Goal: Information Seeking & Learning: Learn about a topic

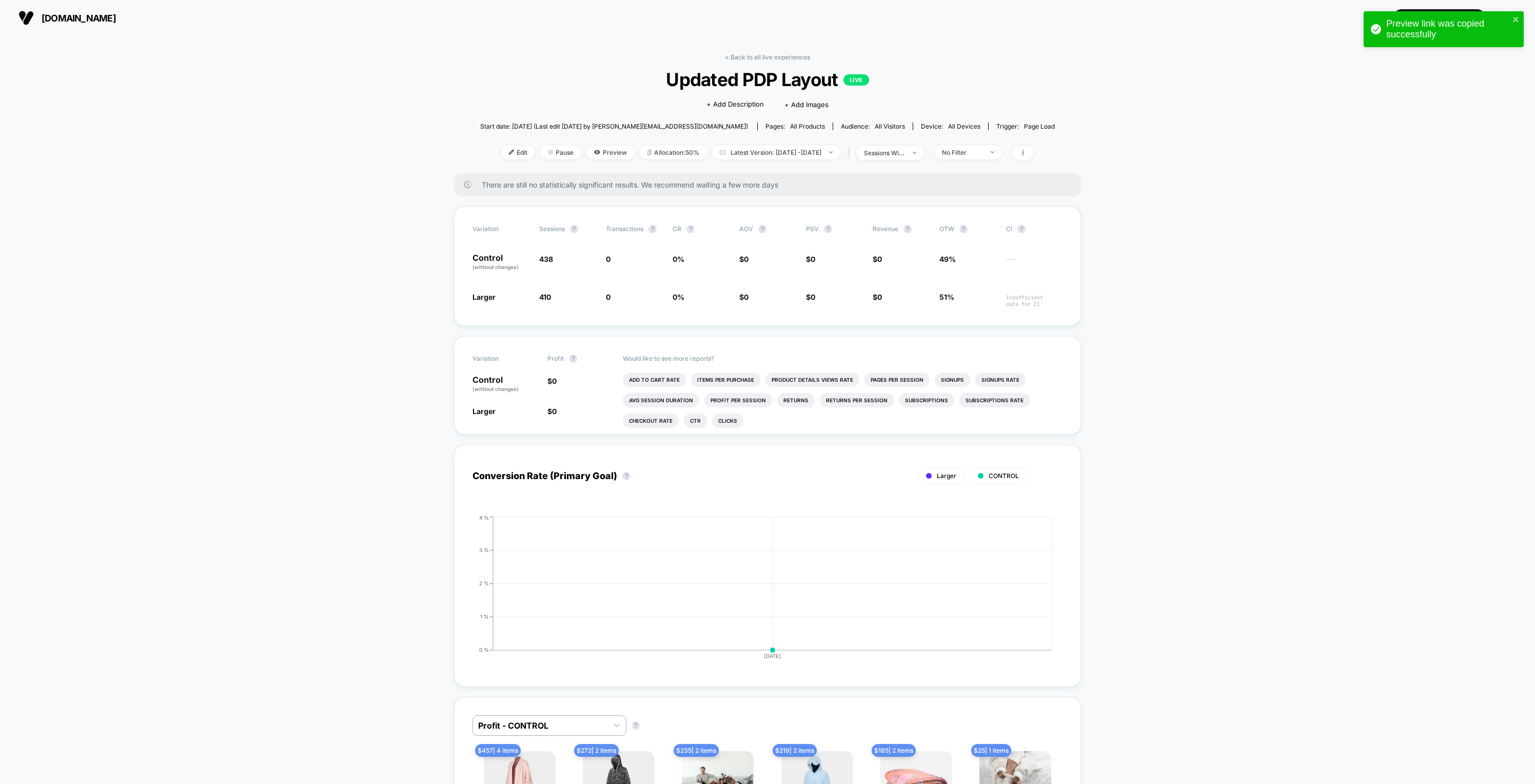
scroll to position [32, 0]
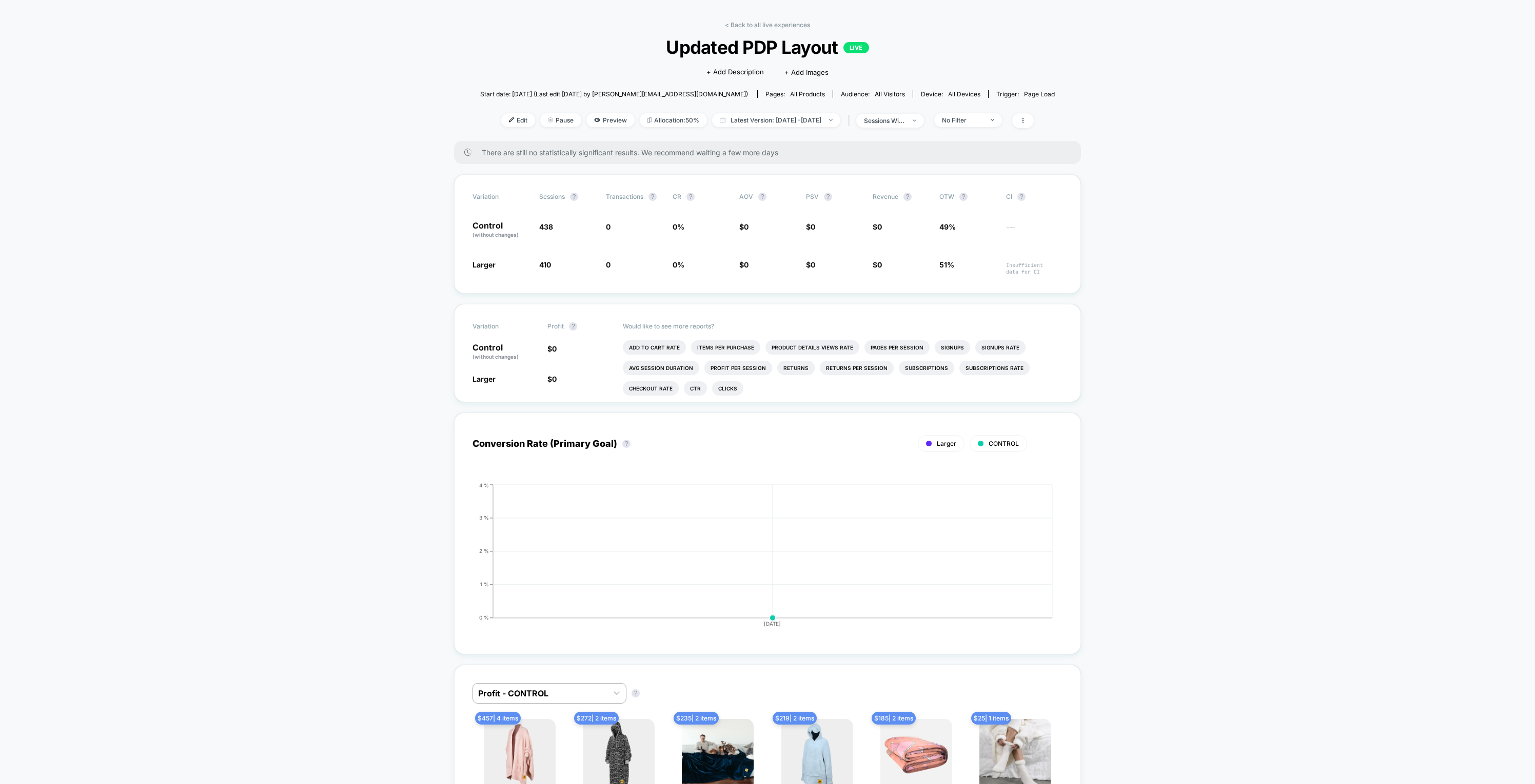
click at [749, 29] on div "< Back to all live experiences Updated PDP Layout LIVE Click to edit experience…" at bounding box center [767, 81] width 575 height 120
click at [747, 23] on link "< Back to all live experiences" at bounding box center [767, 25] width 85 height 8
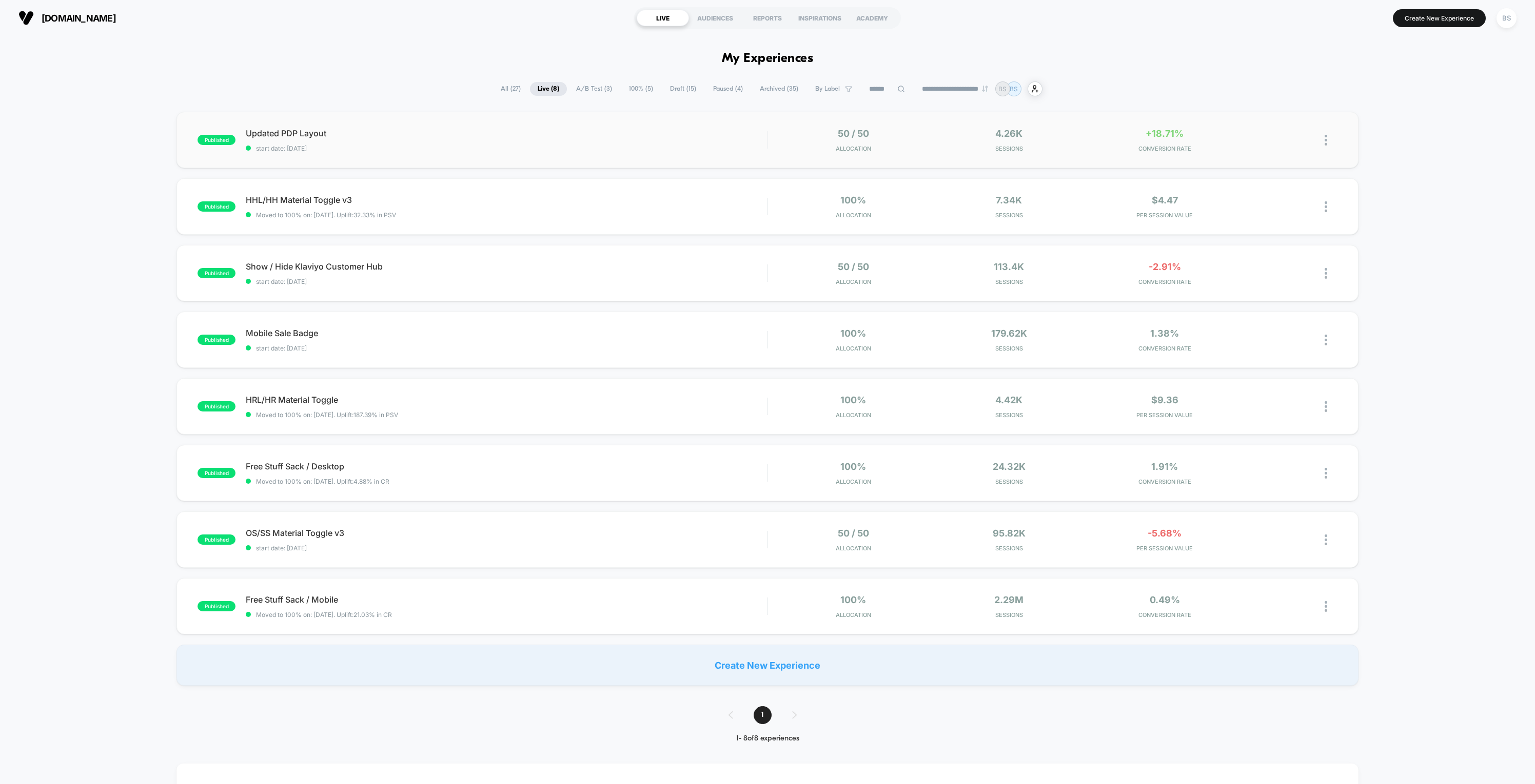
click at [673, 127] on div "published Updated PDP Layout start date: [DATE] 50 / 50 Allocation 4.26k Sessio…" at bounding box center [767, 140] width 1182 height 57
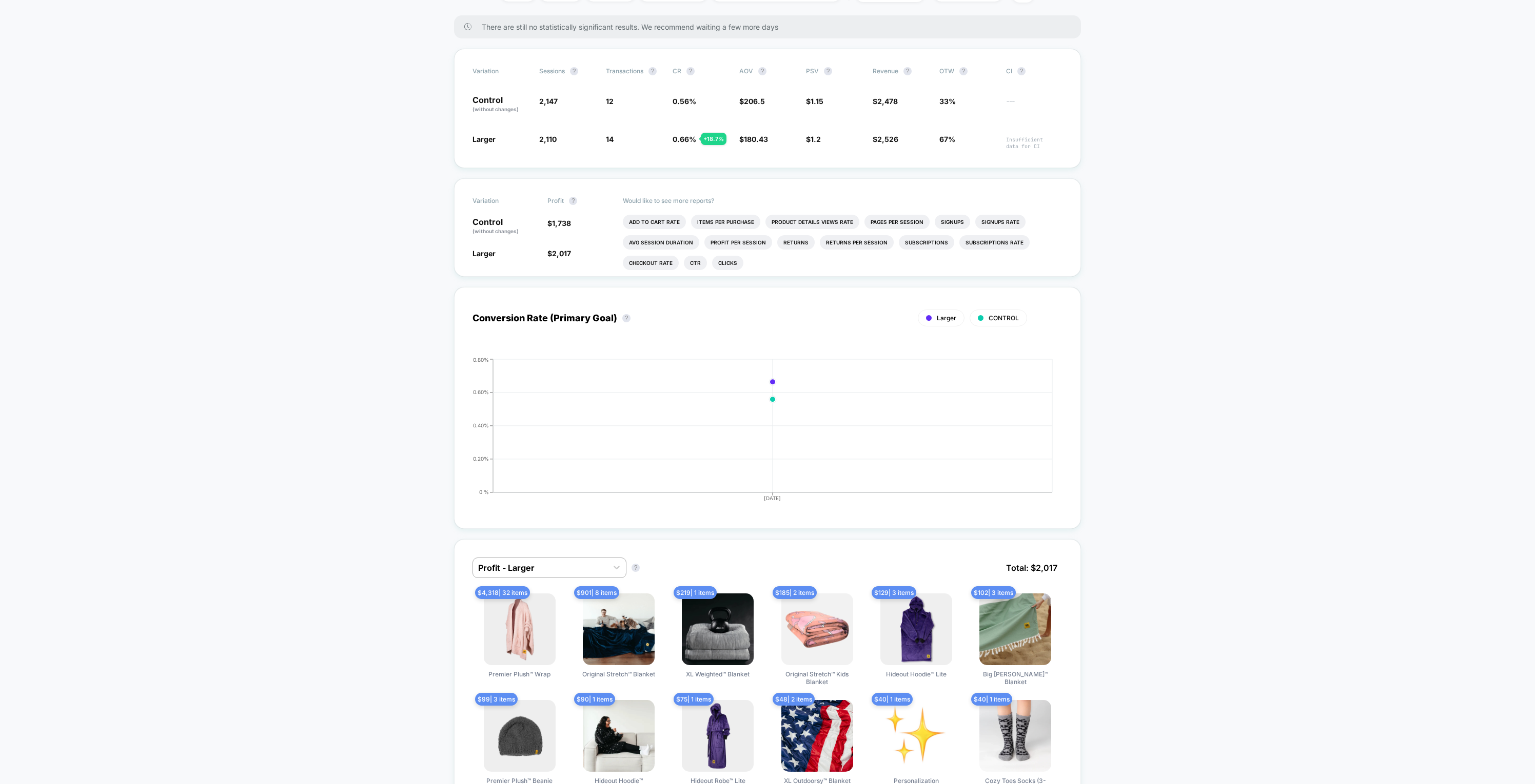
scroll to position [17, 0]
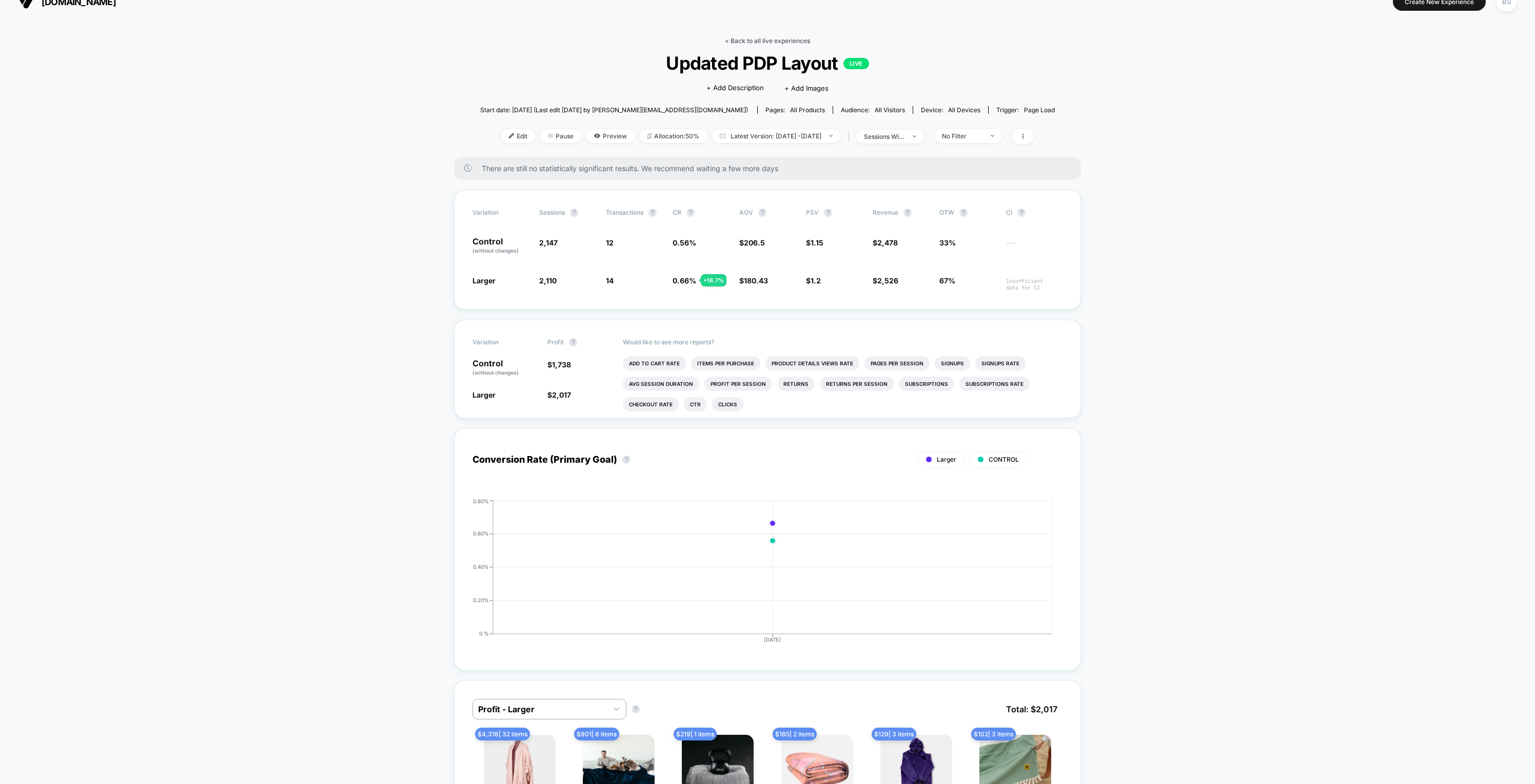
click at [739, 41] on link "< Back to all live experiences" at bounding box center [767, 41] width 85 height 8
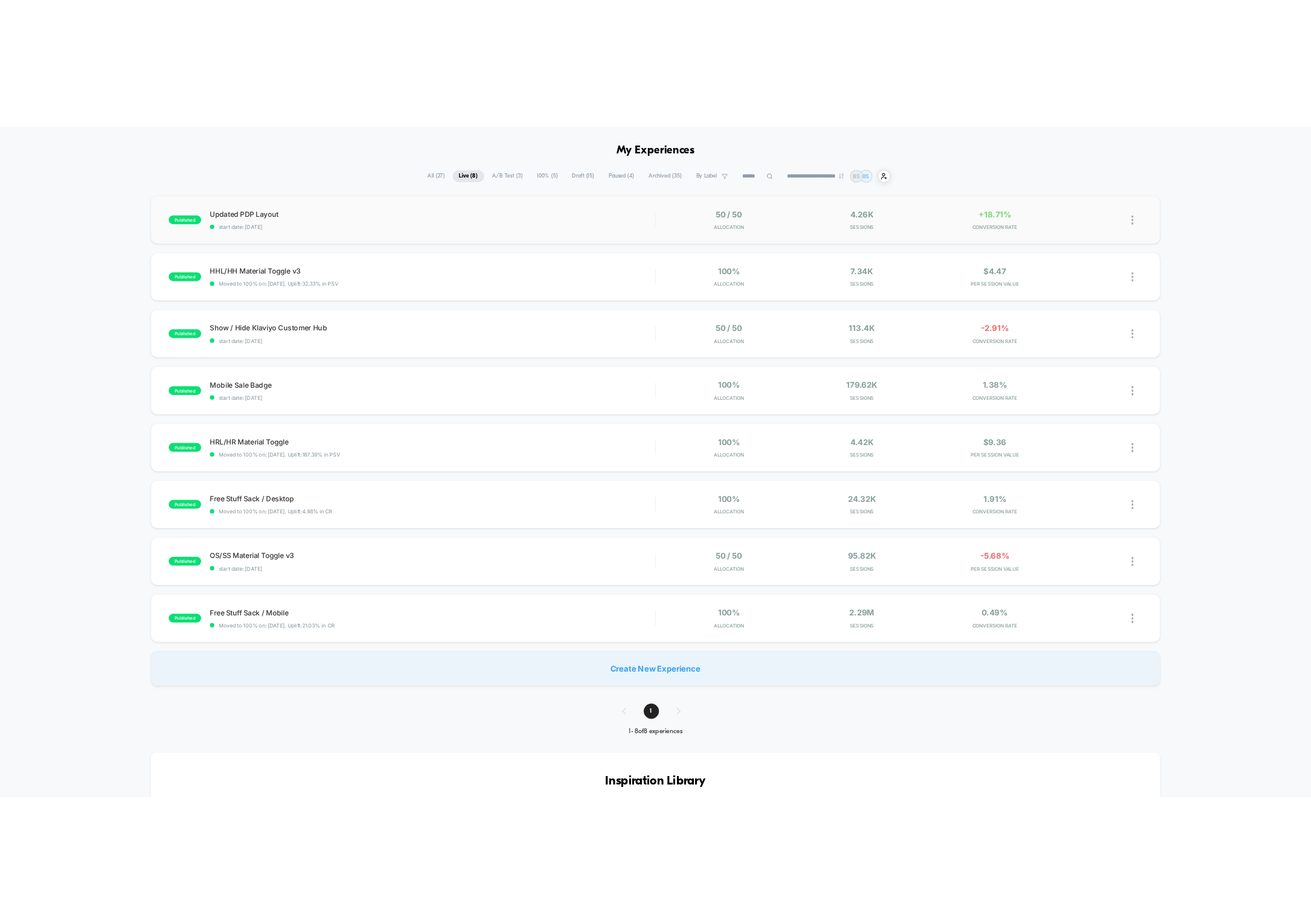
scroll to position [38, 0]
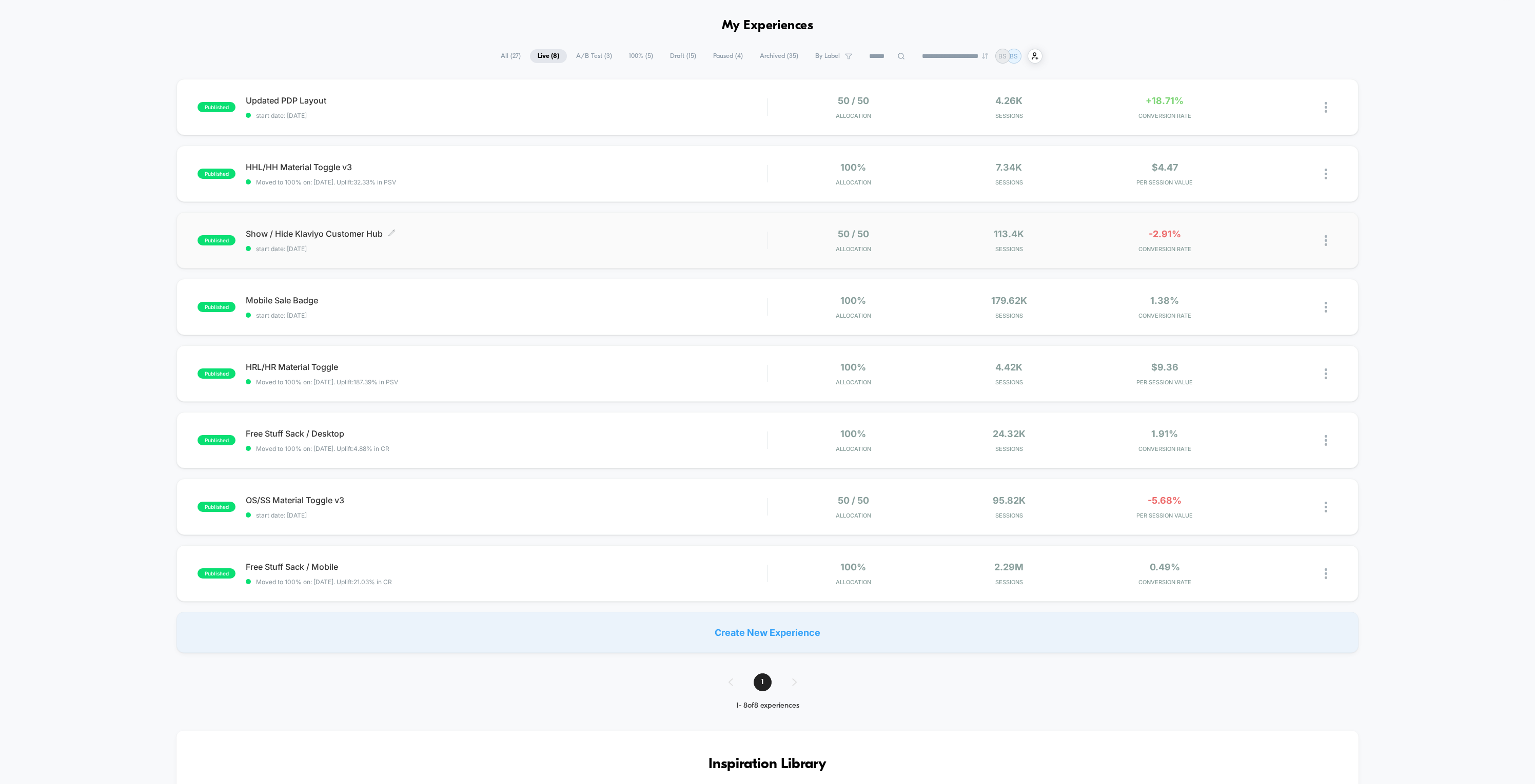
click at [714, 234] on span "Show / Hide Klaviyo Customer Hub Click to edit experience details" at bounding box center [506, 234] width 521 height 11
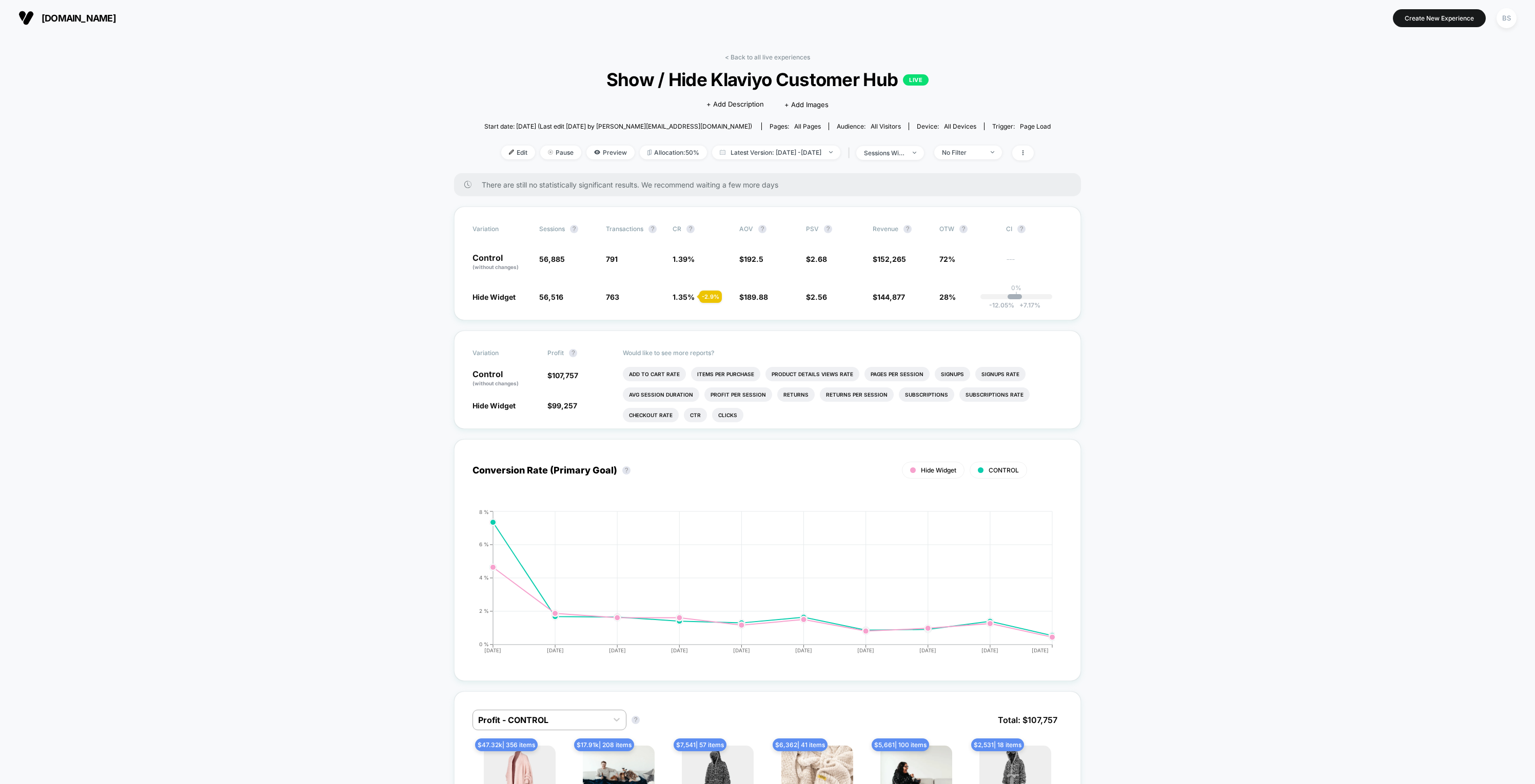
click at [735, 62] on div "< Back to all live experiences Show / Hide Klaviyo Customer Hub LIVE Click to e…" at bounding box center [767, 113] width 566 height 120
click at [737, 56] on link "< Back to all live experiences" at bounding box center [767, 57] width 85 height 8
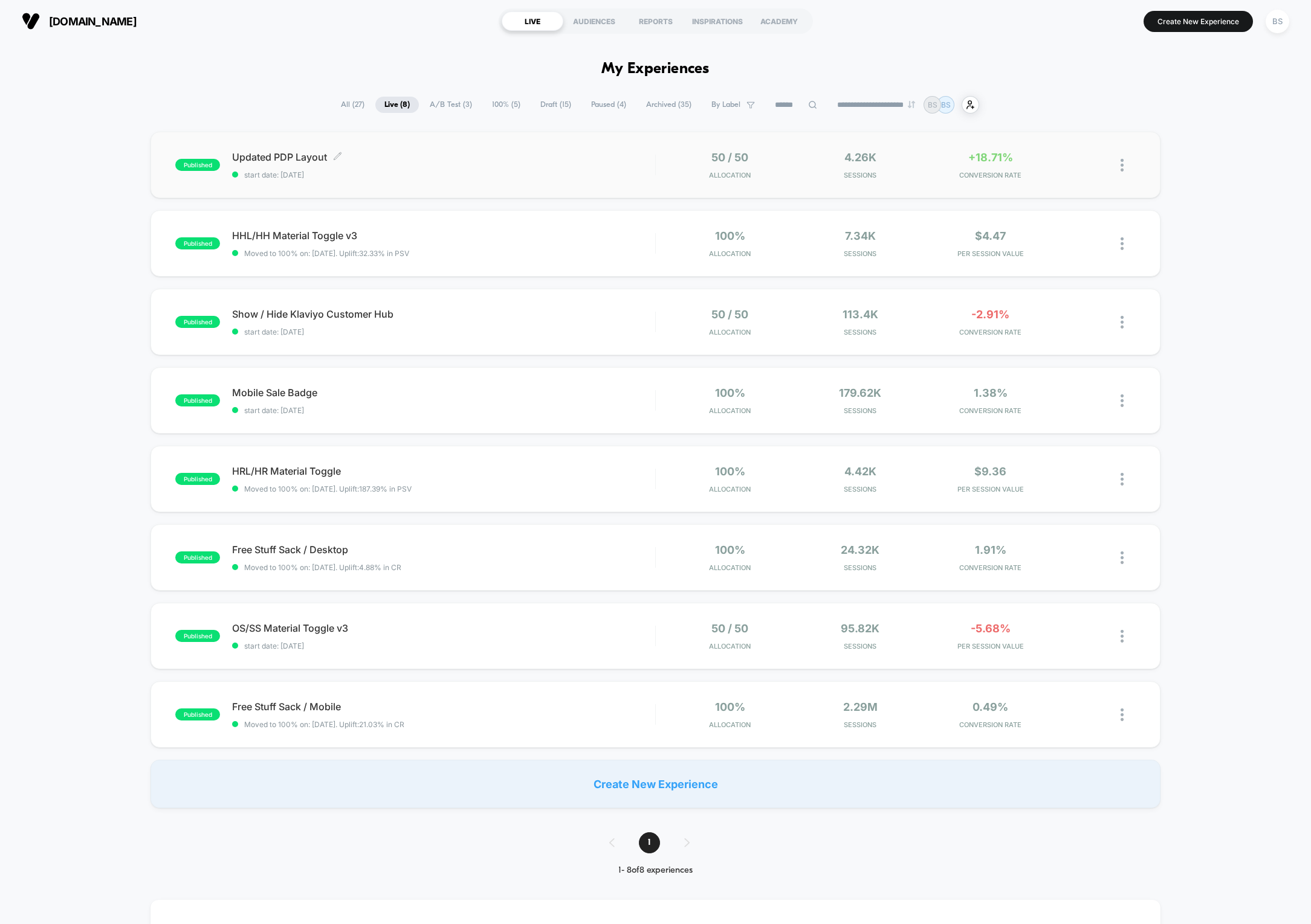
click at [479, 165] on div "Updated PDP Layout Click to edit experience details Click to edit experience de…" at bounding box center [443, 165] width 422 height 28
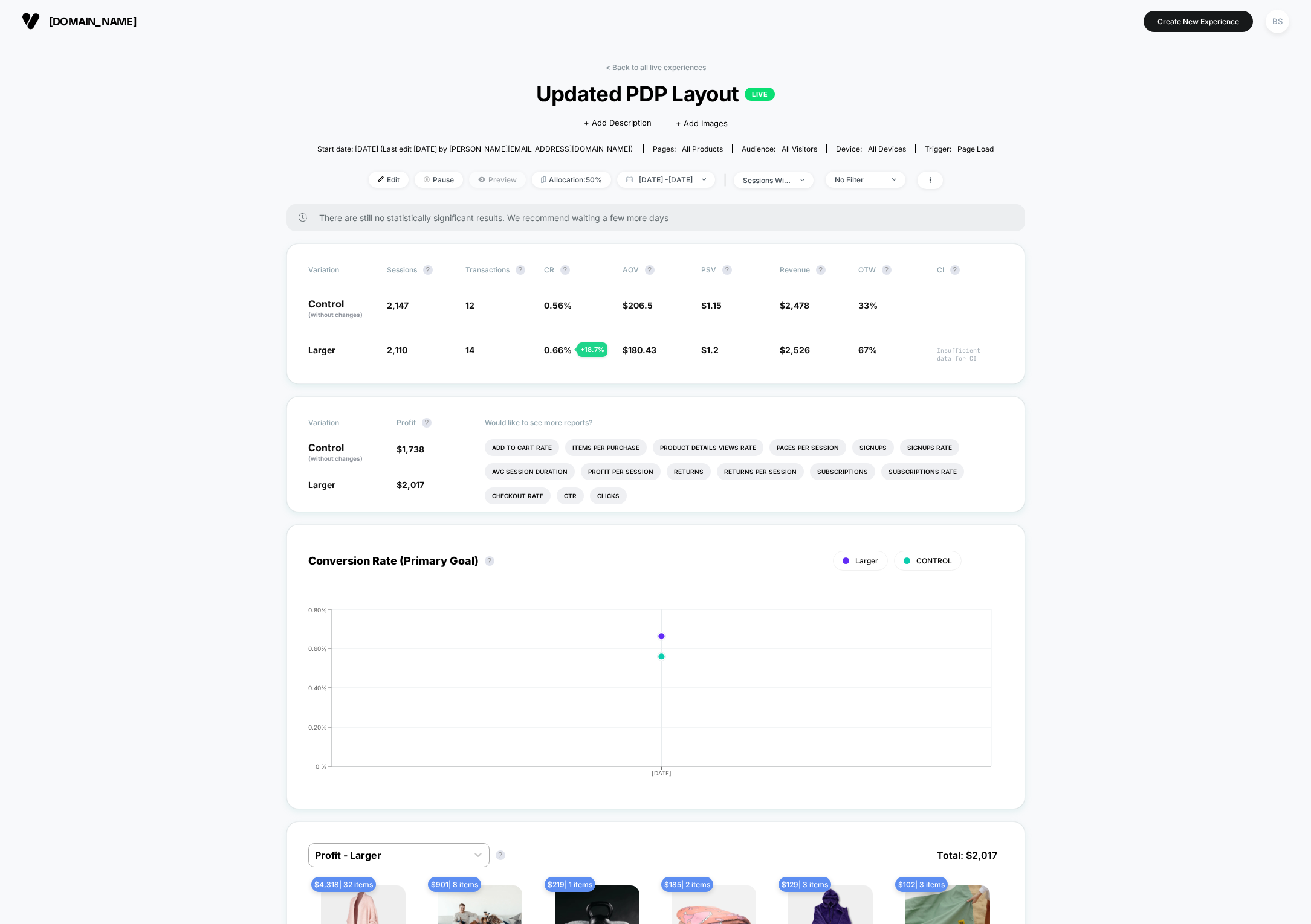
scroll to position [47, 0]
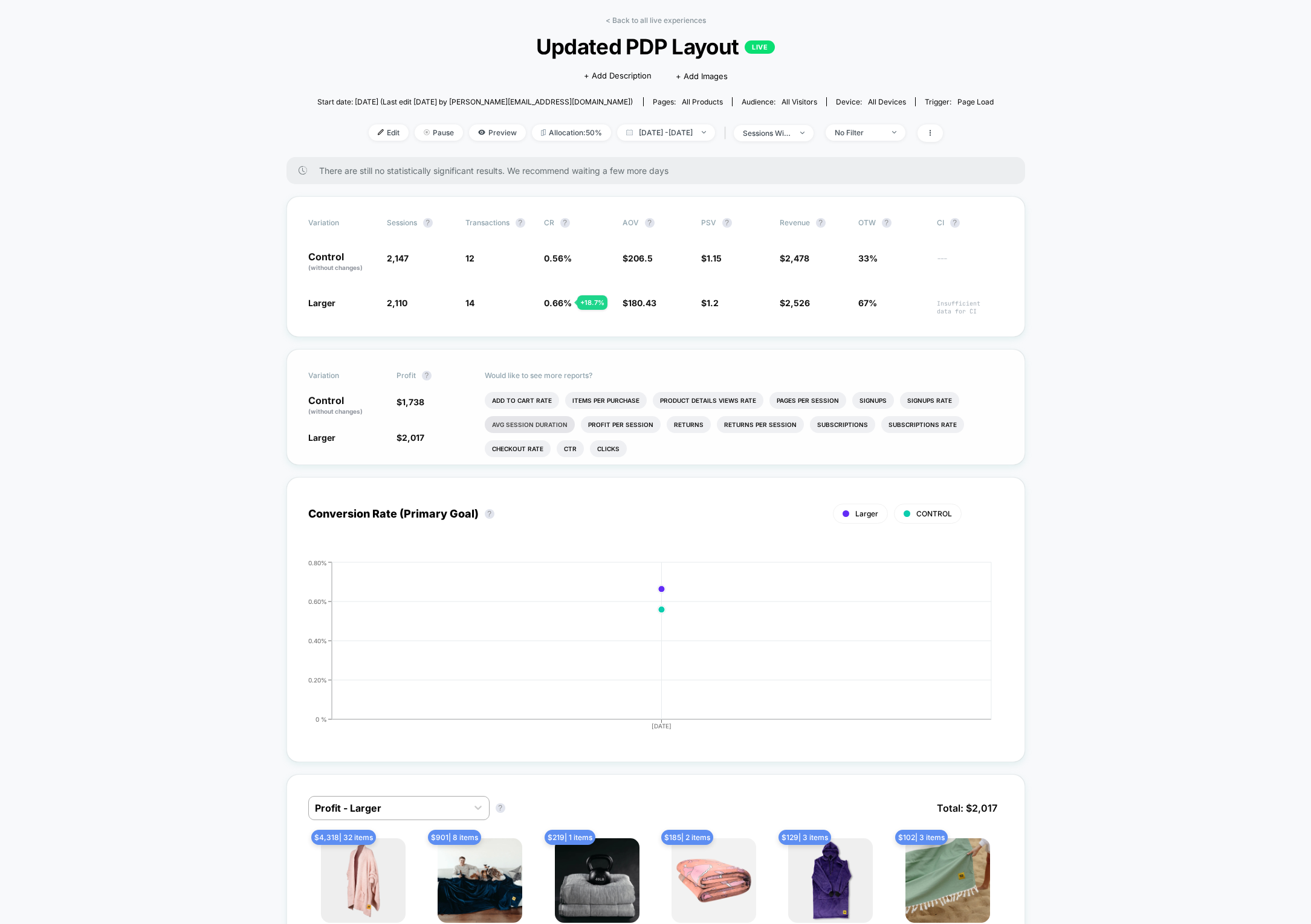
click at [533, 422] on li "Avg Session Duration" at bounding box center [529, 424] width 90 height 17
click at [883, 398] on li "Pages Per Session" at bounding box center [896, 400] width 76 height 17
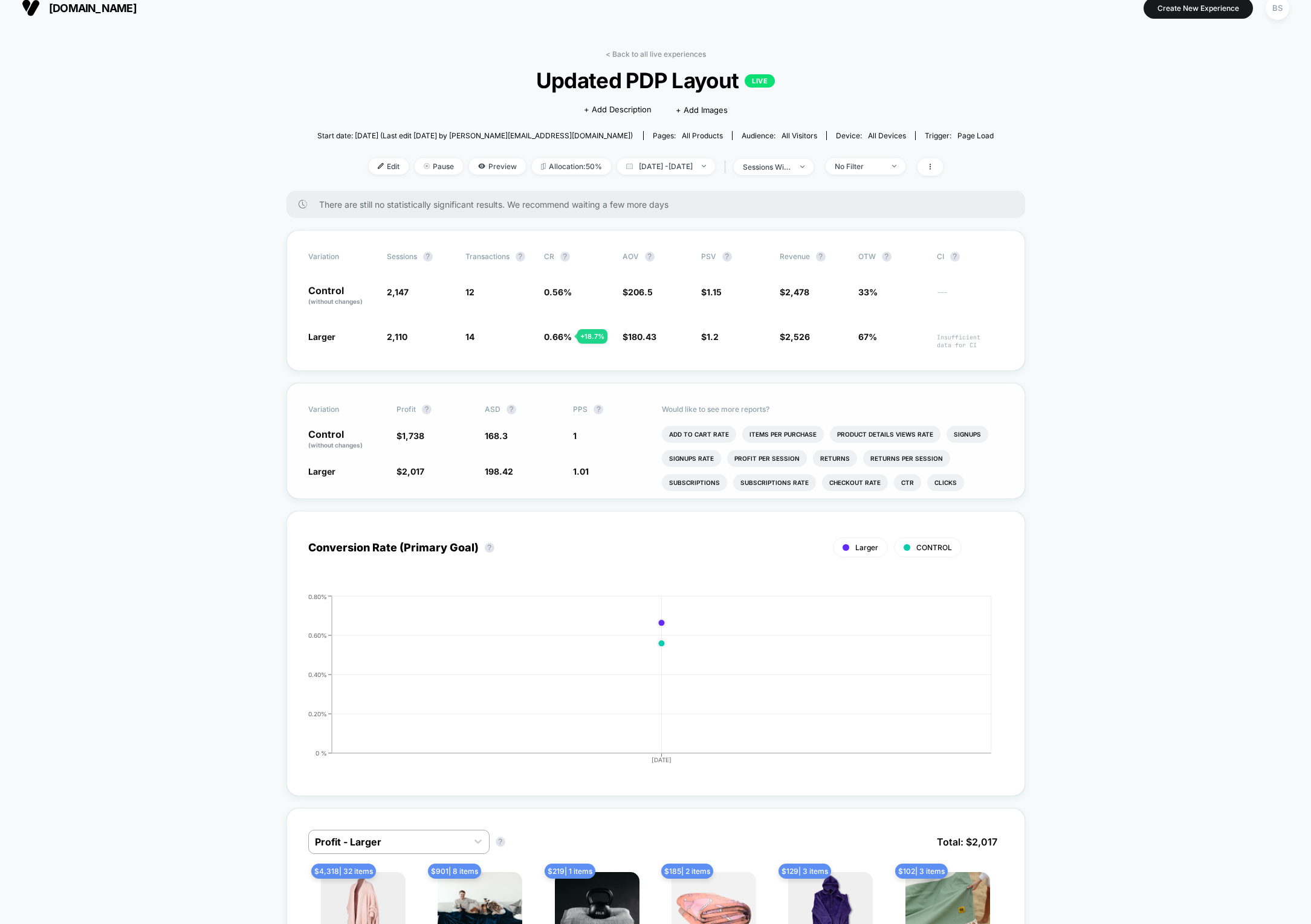
scroll to position [14, 0]
click at [789, 432] on li "Items Per Purchase" at bounding box center [783, 433] width 82 height 17
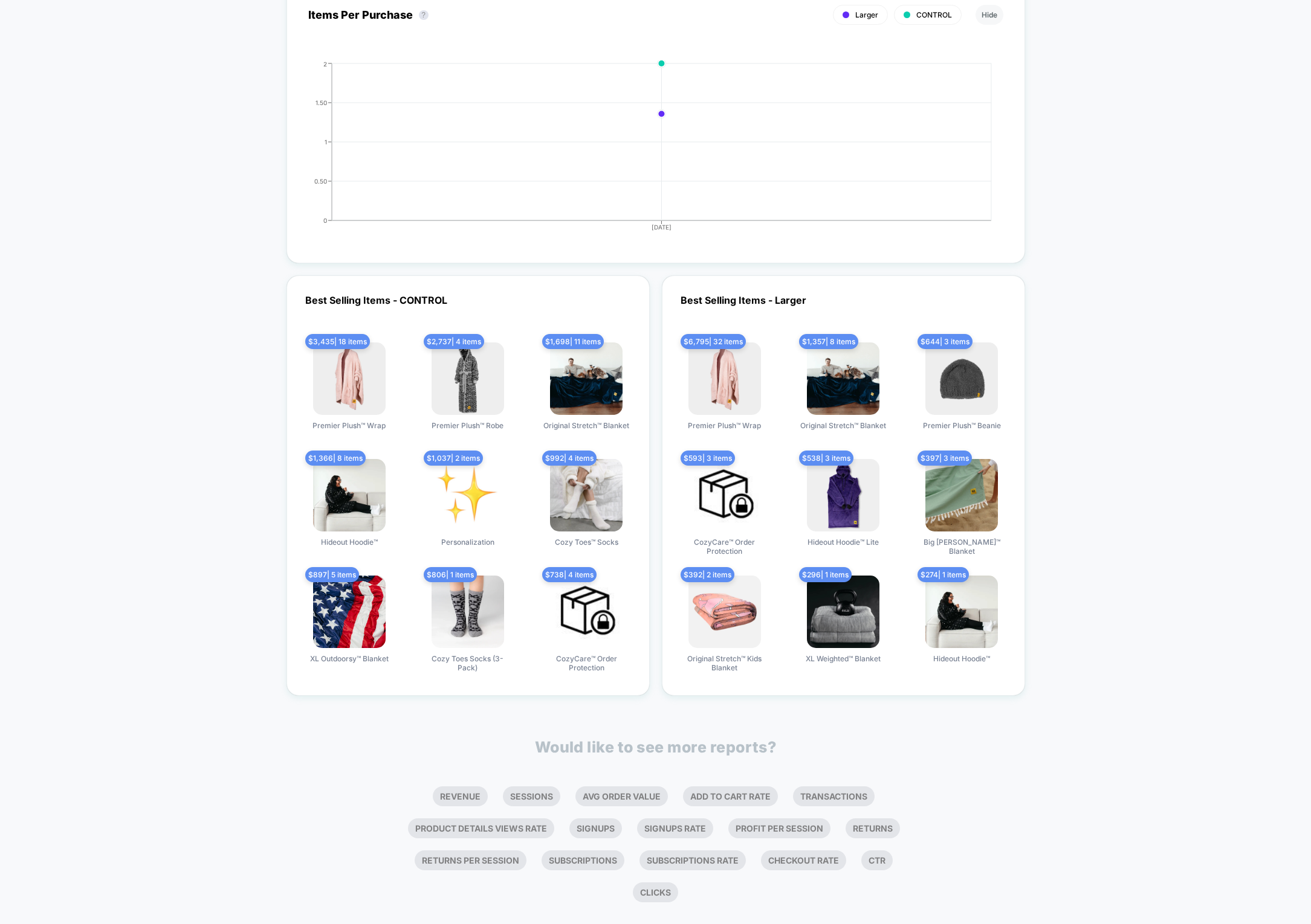
scroll to position [2369, 0]
